Goal: Information Seeking & Learning: Learn about a topic

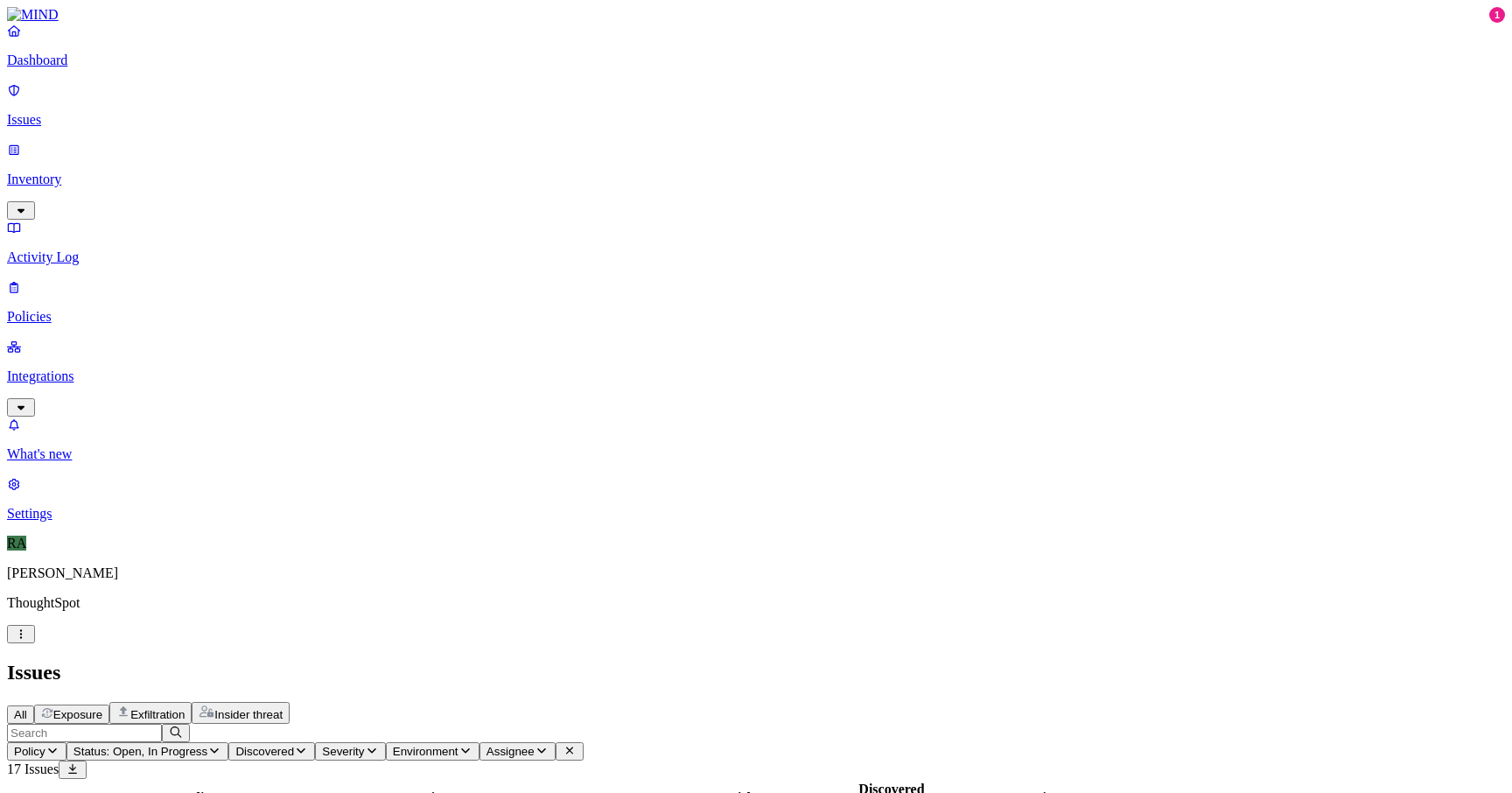
click at [403, 661] on h2 "Issues" at bounding box center [755, 672] width 1498 height 24
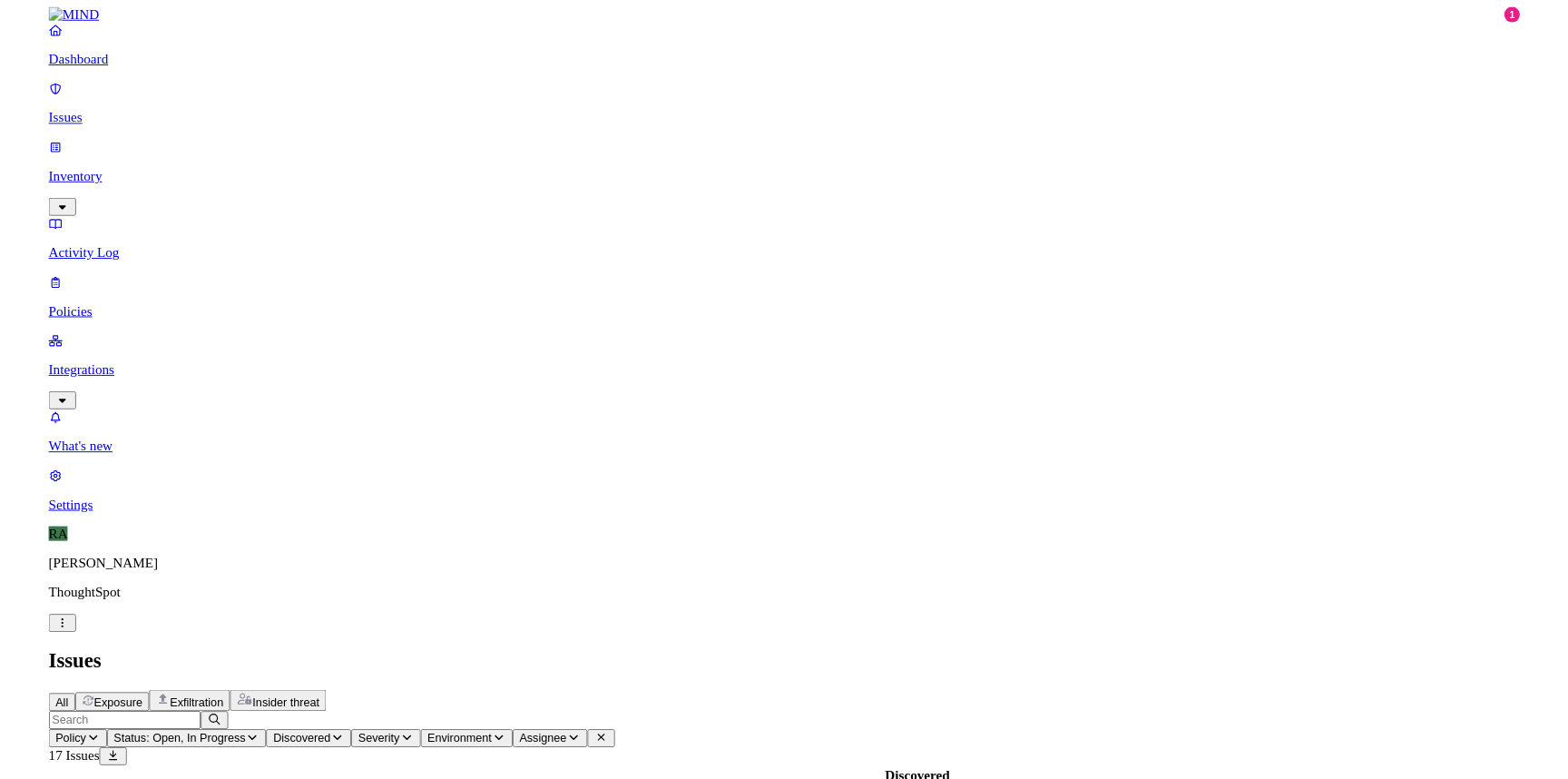
scroll to position [525, 0]
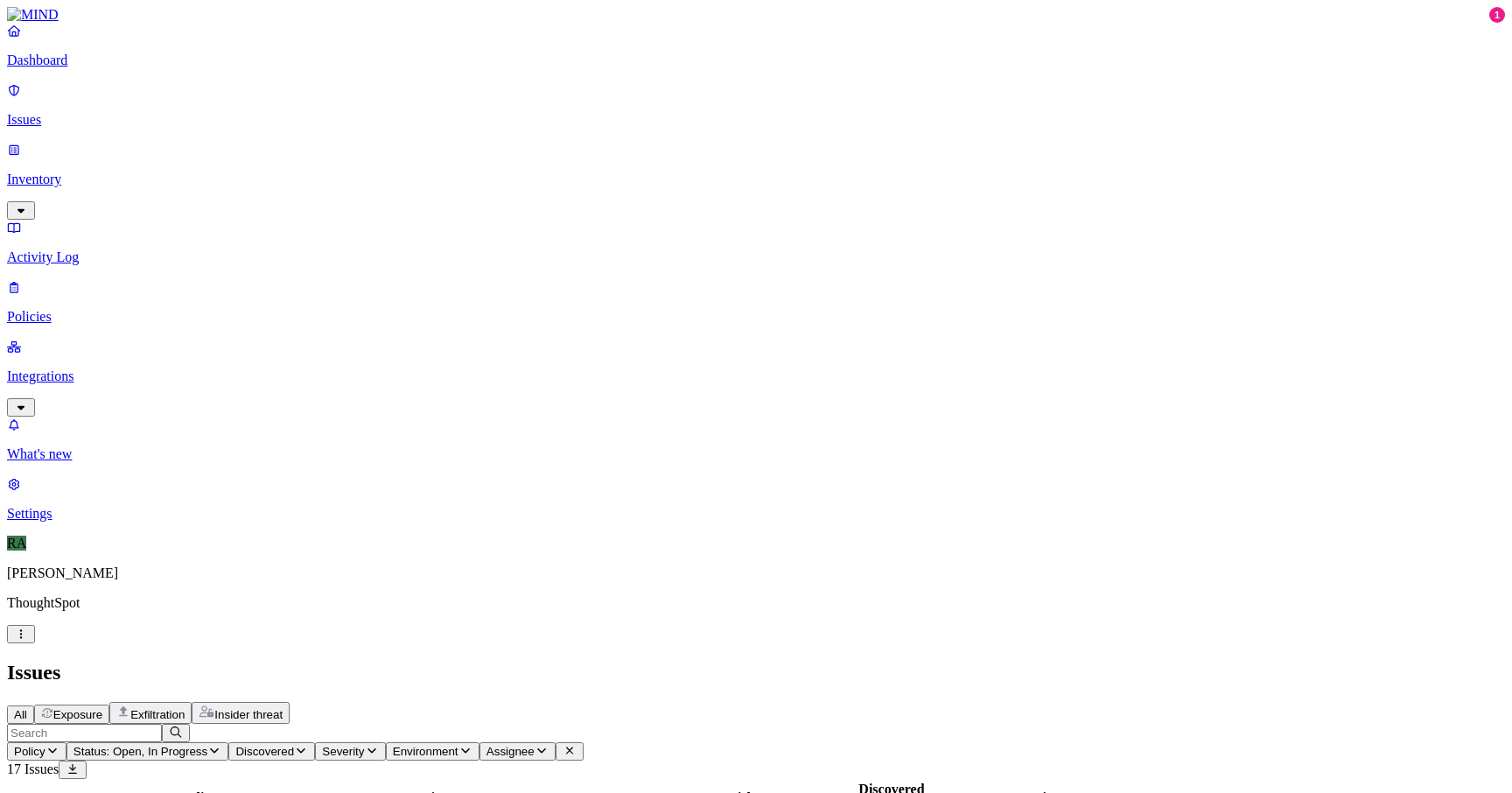
copy span "vandavagili.reddy"
drag, startPoint x: 1180, startPoint y: 562, endPoint x: 1270, endPoint y: 565, distance: 90.0
